Goal: Information Seeking & Learning: Learn about a topic

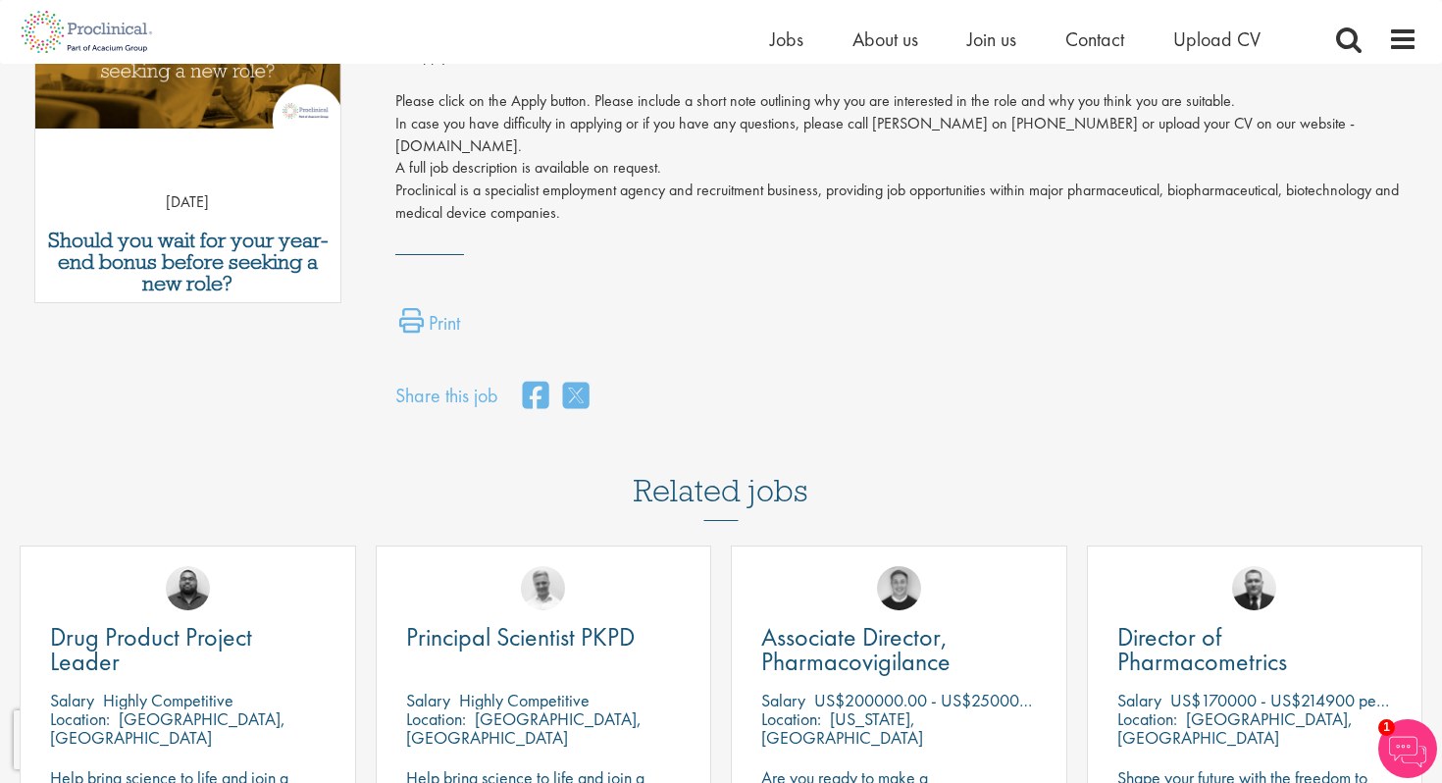
scroll to position [1127, 0]
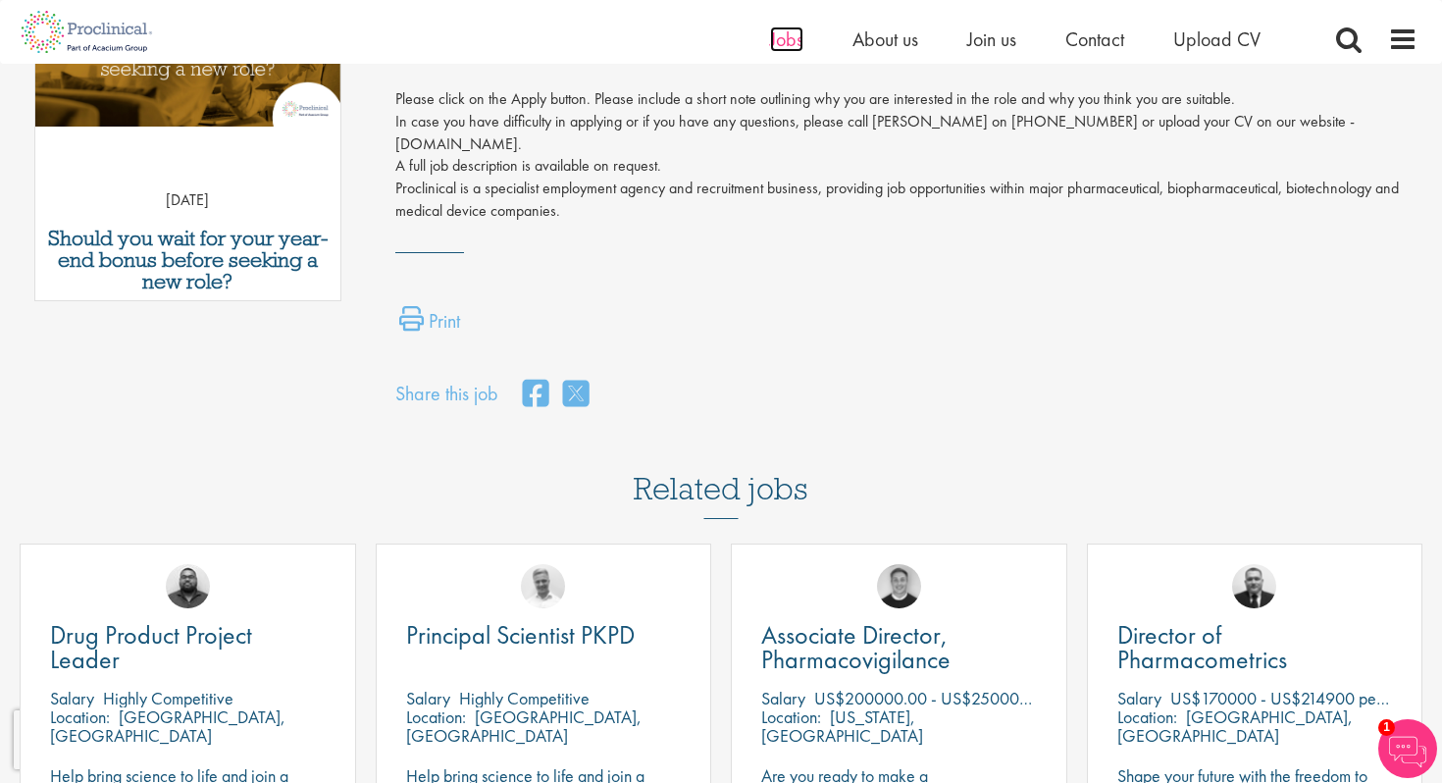
click at [794, 40] on span "Jobs" at bounding box center [786, 39] width 33 height 26
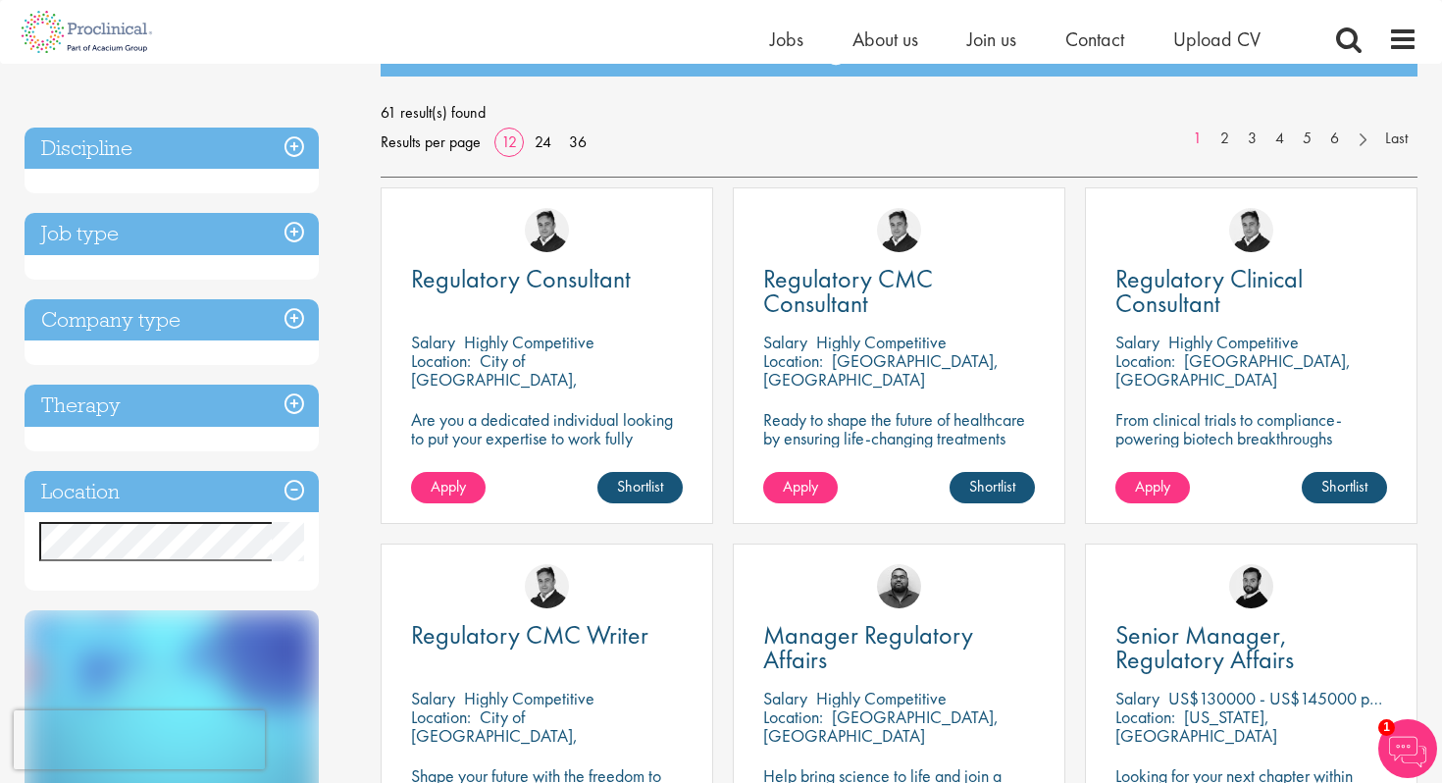
scroll to position [257, 0]
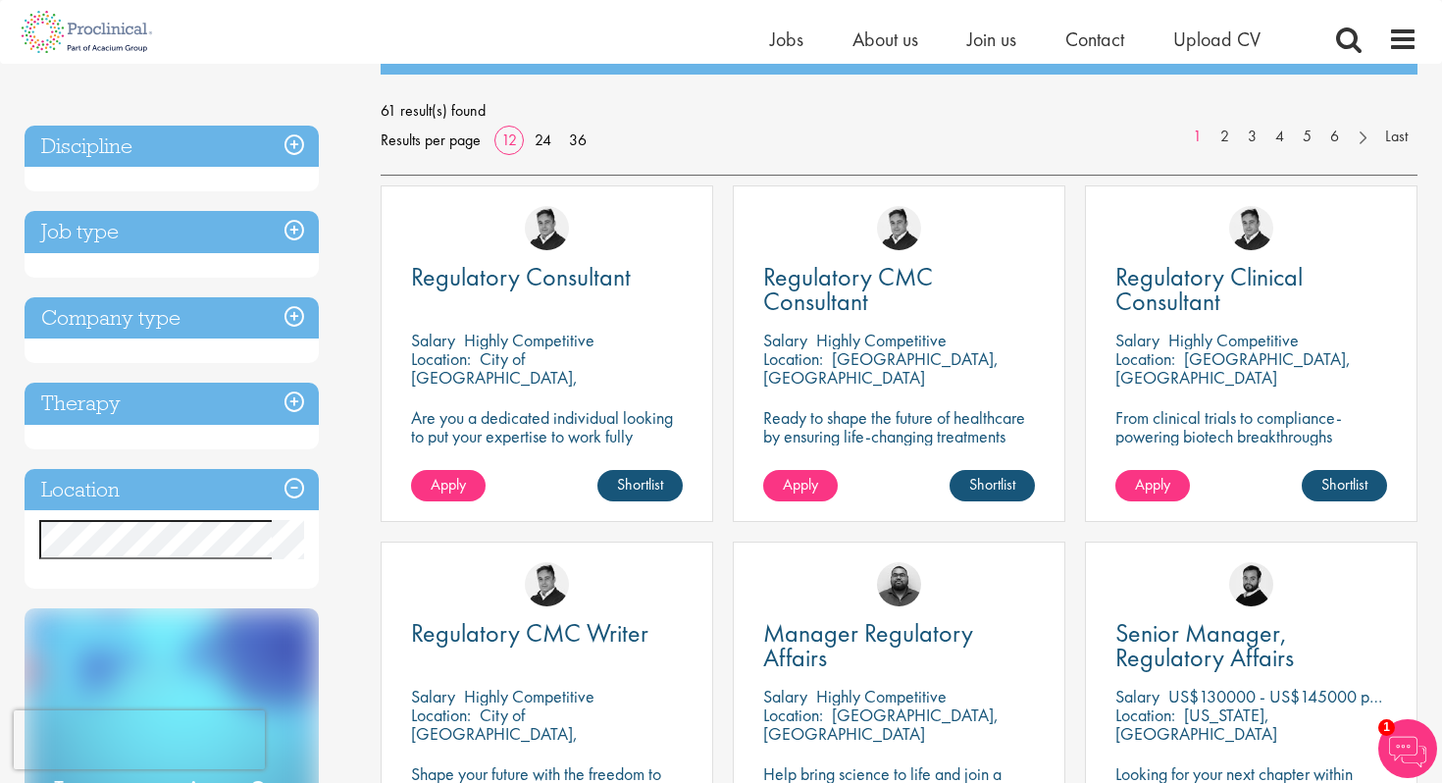
click at [179, 483] on h3 "Location" at bounding box center [172, 490] width 294 height 42
click at [184, 491] on h3 "Location" at bounding box center [172, 490] width 294 height 42
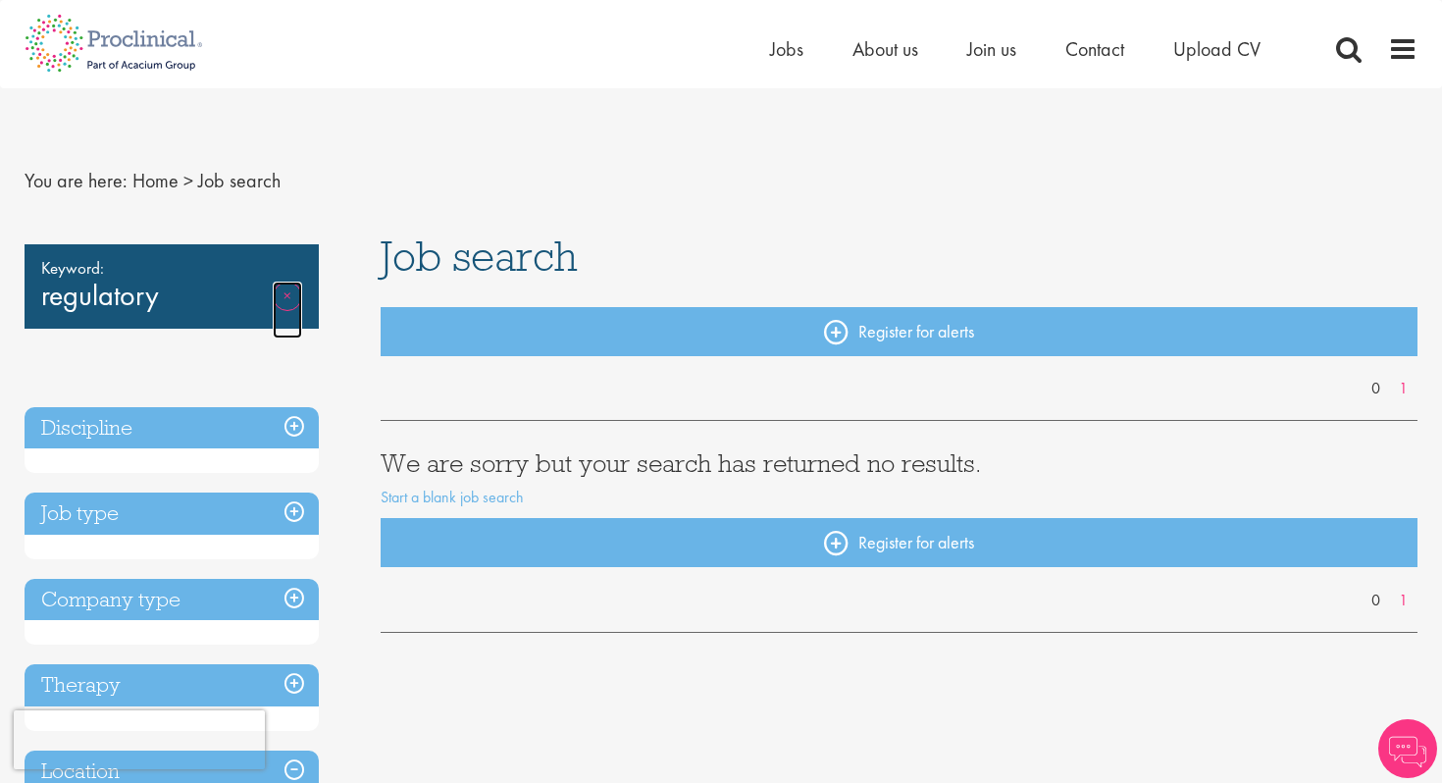
click at [283, 295] on link "Remove" at bounding box center [287, 310] width 29 height 57
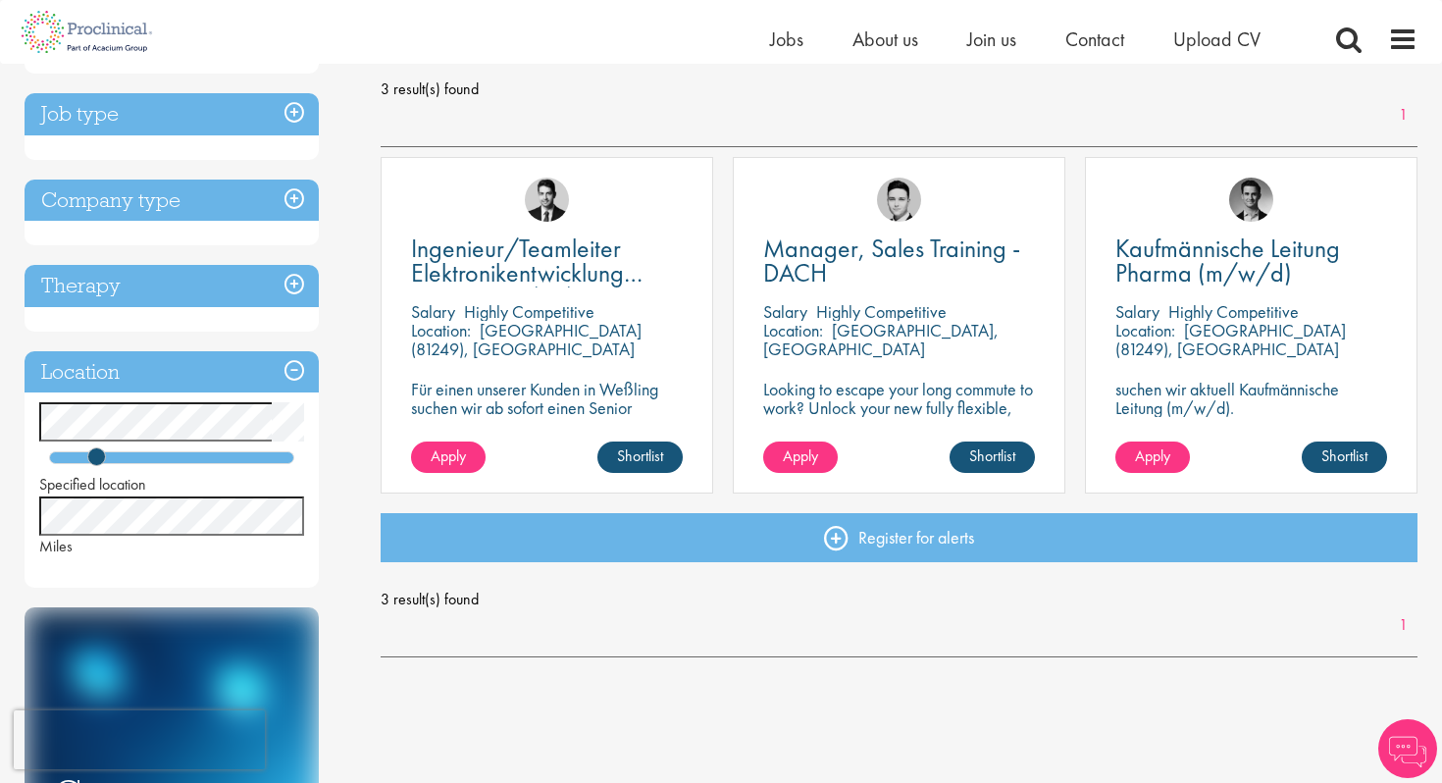
scroll to position [261, 0]
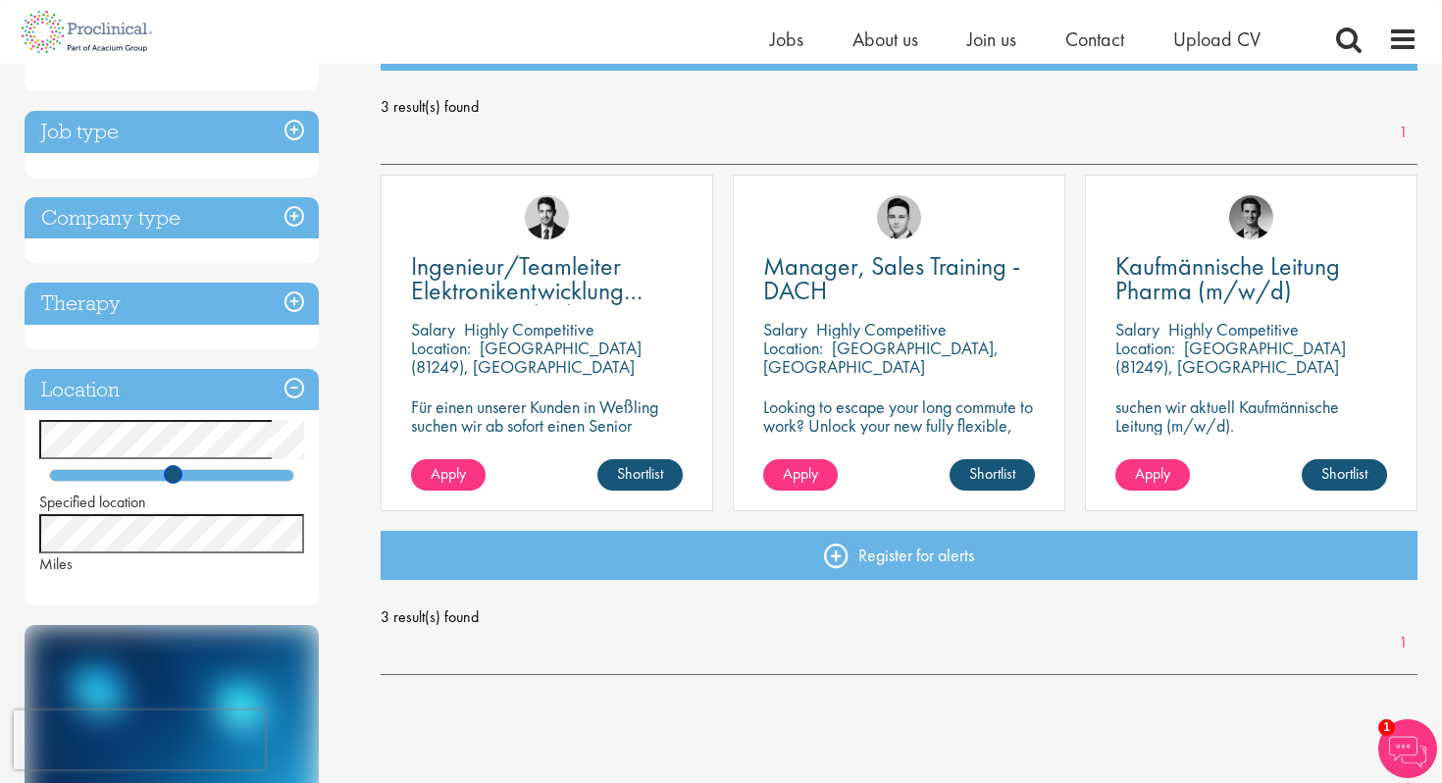
drag, startPoint x: 95, startPoint y: 472, endPoint x: 172, endPoint y: 479, distance: 76.8
click at [172, 479] on span at bounding box center [173, 474] width 19 height 19
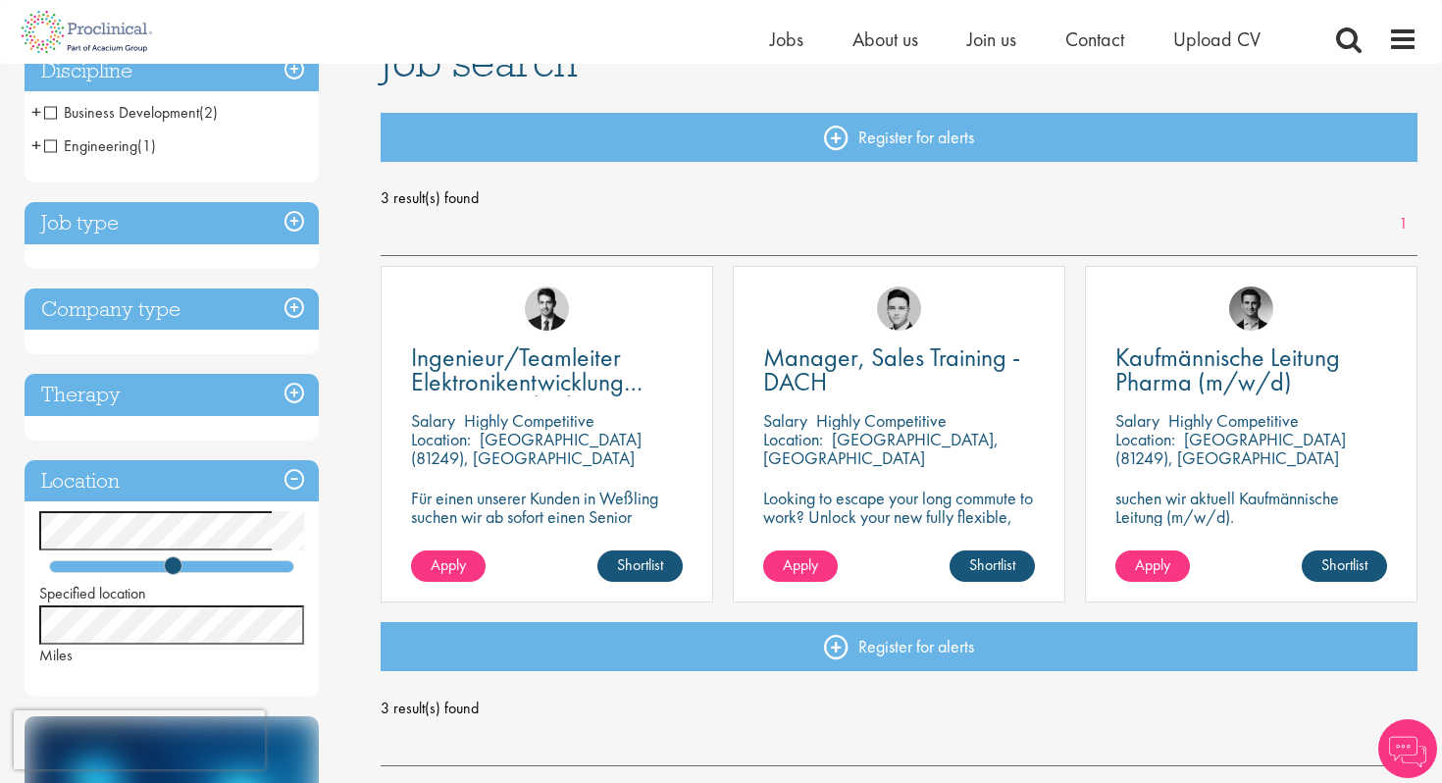
scroll to position [407, 0]
